Goal: Navigation & Orientation: Go to known website

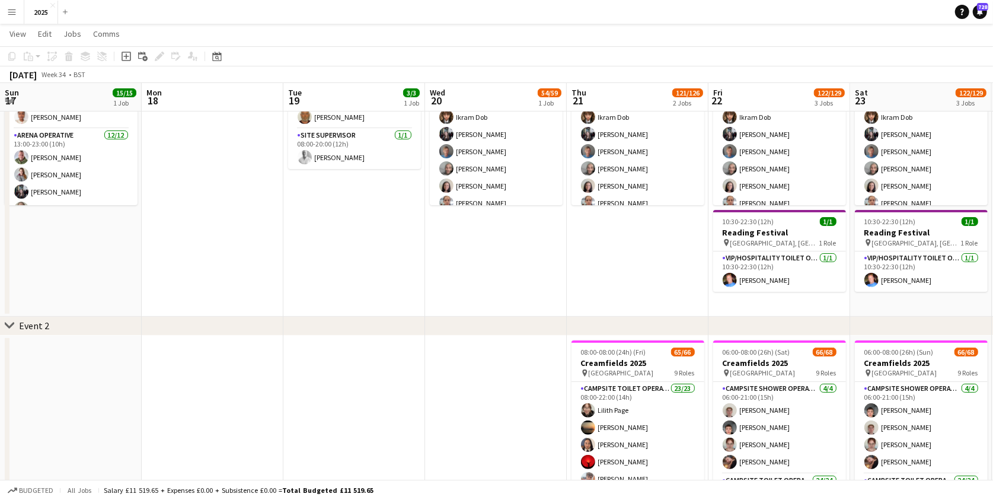
scroll to position [0, 321]
